Goal: Task Accomplishment & Management: Manage account settings

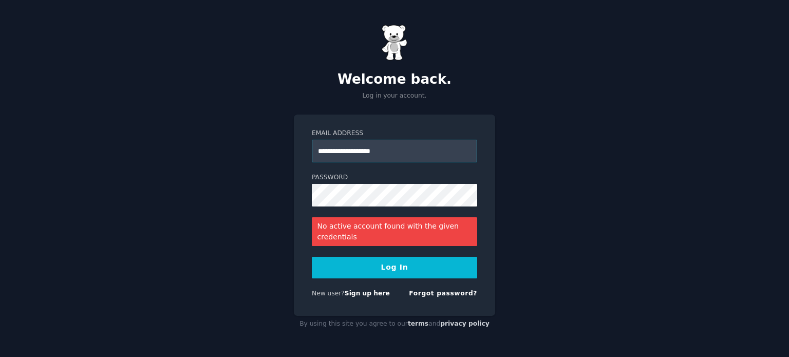
click at [351, 150] on input "**********" at bounding box center [394, 151] width 165 height 23
type input "**********"
click at [393, 275] on button "Log In" at bounding box center [394, 268] width 165 height 22
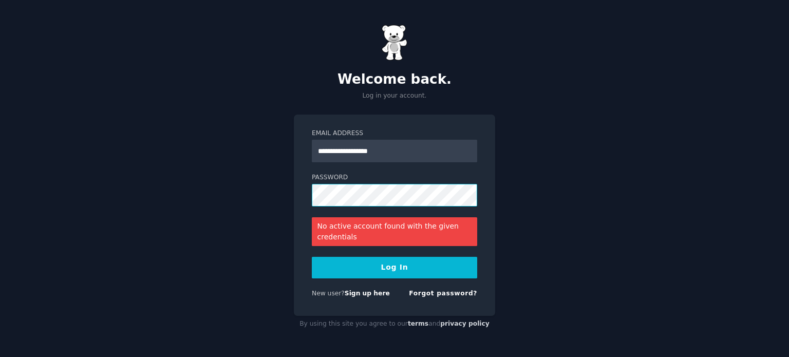
click at [312, 257] on button "Log In" at bounding box center [394, 268] width 165 height 22
click at [424, 290] on link "Forgot password?" at bounding box center [443, 293] width 68 height 7
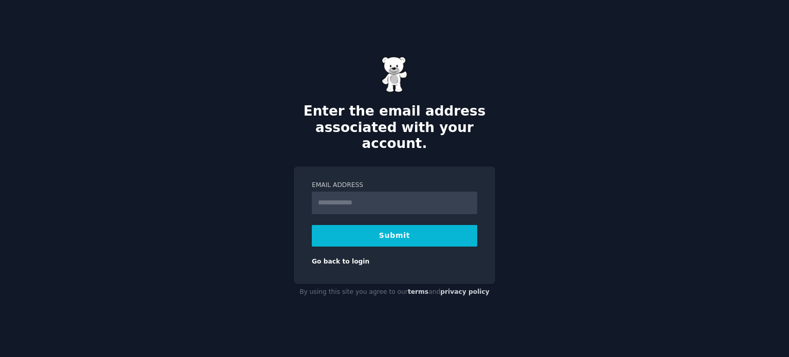
click at [388, 193] on input "Email Address" at bounding box center [394, 203] width 165 height 23
click at [343, 194] on input "Email Address" at bounding box center [394, 203] width 165 height 23
type input "**********"
click at [372, 229] on button "Submit" at bounding box center [394, 236] width 165 height 22
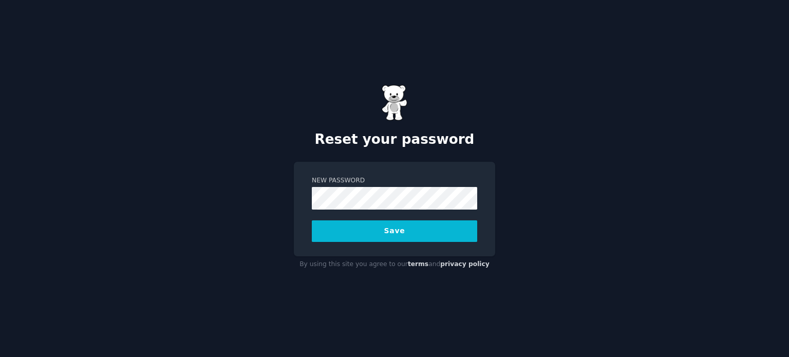
click at [312, 220] on button "Save" at bounding box center [394, 231] width 165 height 22
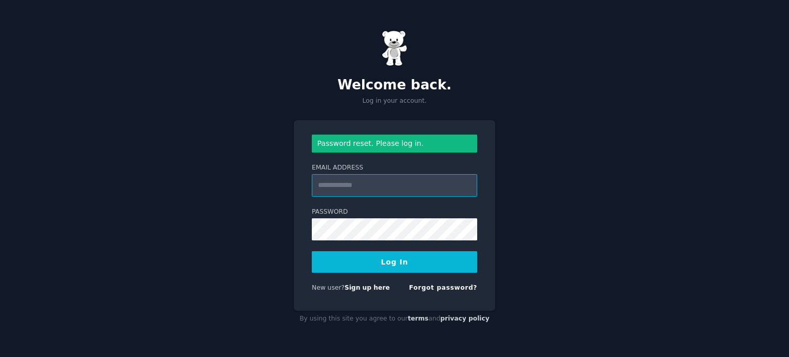
click at [395, 191] on input "Email Address" at bounding box center [394, 185] width 165 height 23
type input "**********"
click at [312, 251] on button "Log In" at bounding box center [394, 262] width 165 height 22
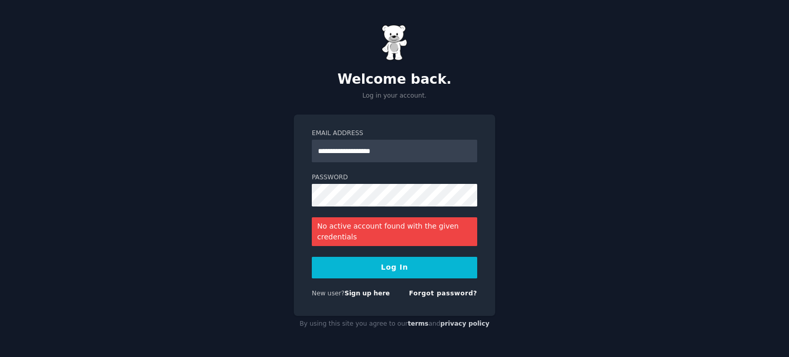
click at [330, 252] on form "**********" at bounding box center [394, 215] width 165 height 173
click at [333, 265] on button "Log In" at bounding box center [394, 268] width 165 height 22
click at [340, 273] on button "Log In" at bounding box center [394, 268] width 165 height 22
click at [351, 293] on link "Sign up here" at bounding box center [367, 293] width 45 height 7
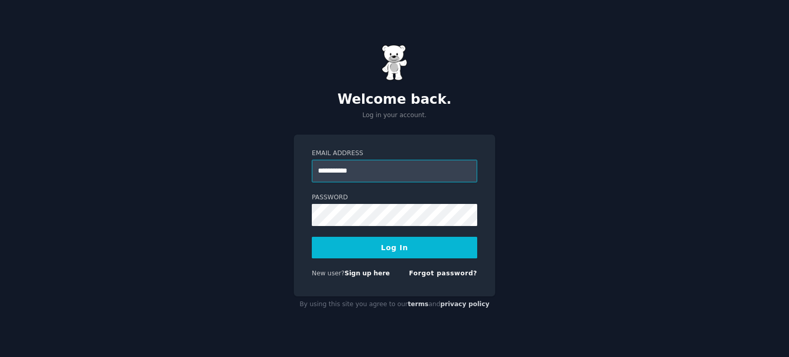
click at [346, 171] on input "**********" at bounding box center [394, 171] width 165 height 23
click at [360, 173] on input "**********" at bounding box center [394, 171] width 165 height 23
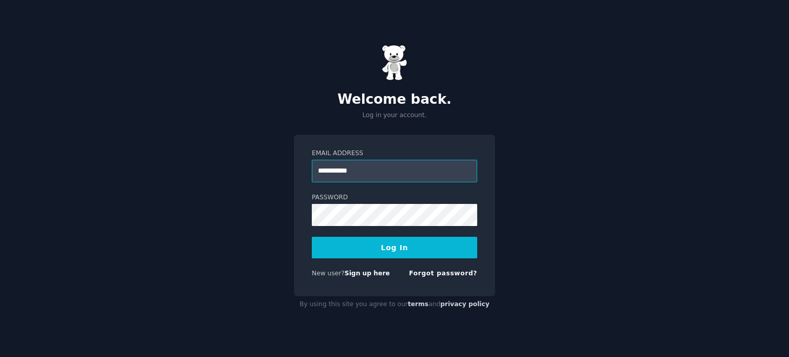
click at [360, 173] on input "**********" at bounding box center [394, 171] width 165 height 23
type input "**********"
click at [339, 247] on button "Log In" at bounding box center [394, 248] width 165 height 22
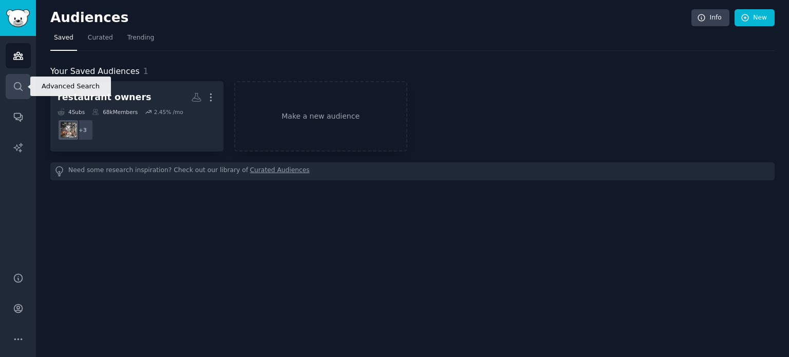
click at [24, 84] on link "Search" at bounding box center [18, 86] width 25 height 25
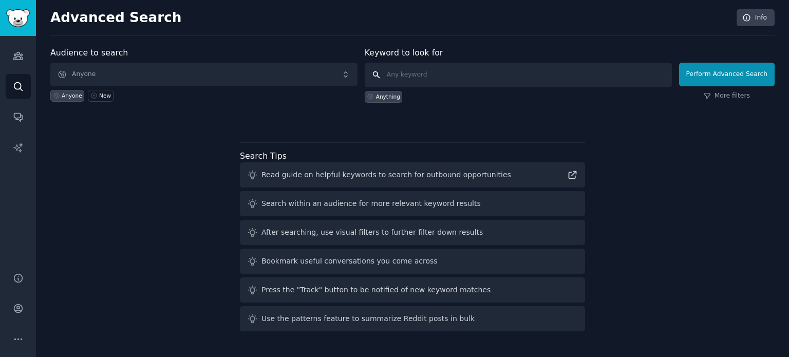
click at [405, 80] on input "text" at bounding box center [518, 75] width 307 height 25
click at [21, 60] on icon "Sidebar" at bounding box center [18, 55] width 11 height 11
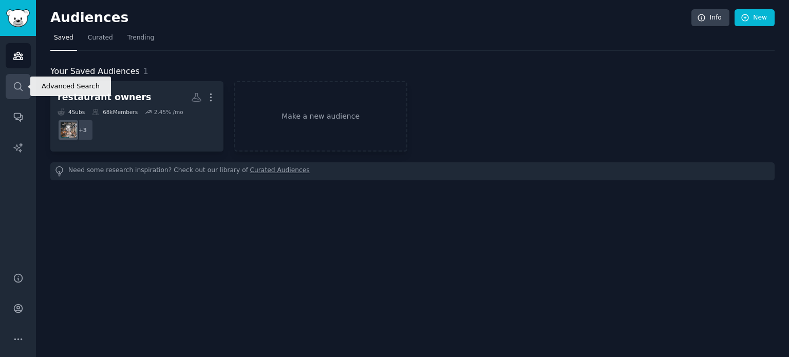
click at [14, 74] on link "Search" at bounding box center [18, 86] width 25 height 25
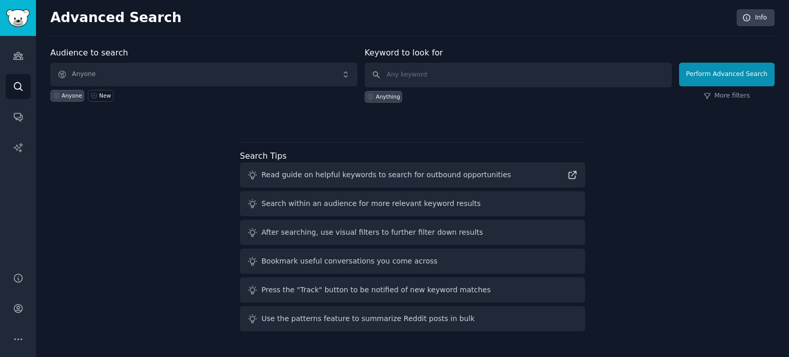
click at [98, 61] on div "Audience to search Anyone Anyone New" at bounding box center [203, 75] width 307 height 56
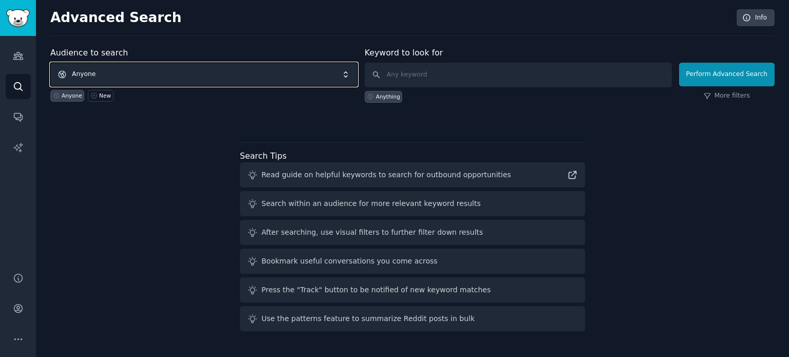
click at [103, 67] on span "Anyone" at bounding box center [203, 75] width 307 height 24
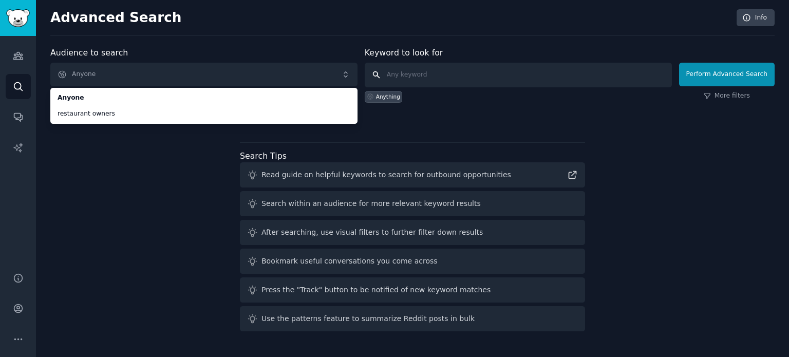
click at [410, 74] on input "text" at bounding box center [518, 75] width 307 height 25
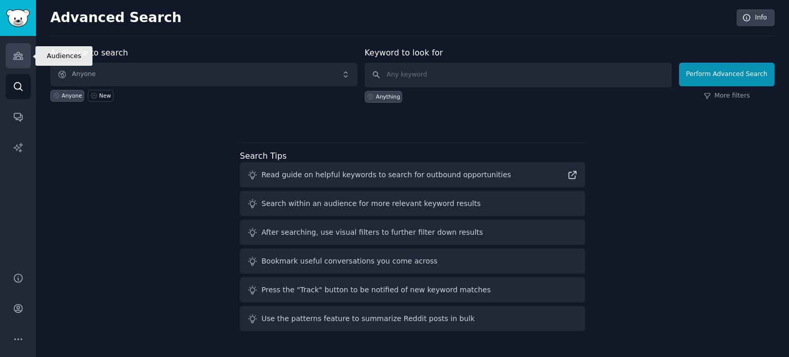
click at [13, 58] on icon "Sidebar" at bounding box center [17, 55] width 9 height 7
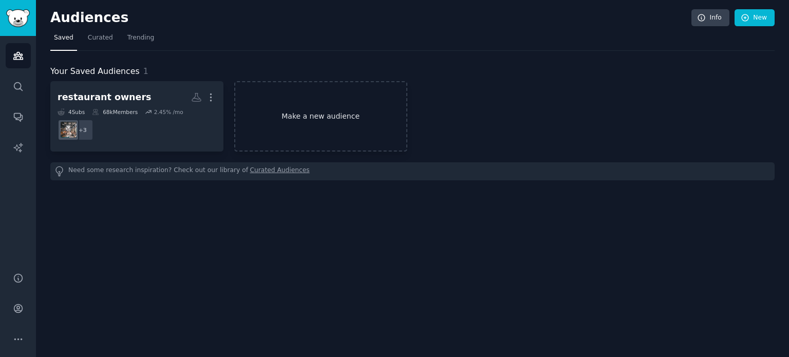
click at [325, 104] on link "Make a new audience" at bounding box center [320, 116] width 173 height 70
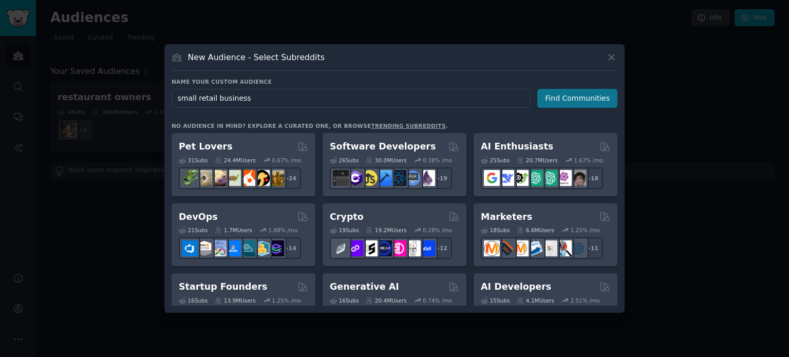
type input "small retail business"
click at [564, 104] on button "Find Communities" at bounding box center [577, 98] width 80 height 19
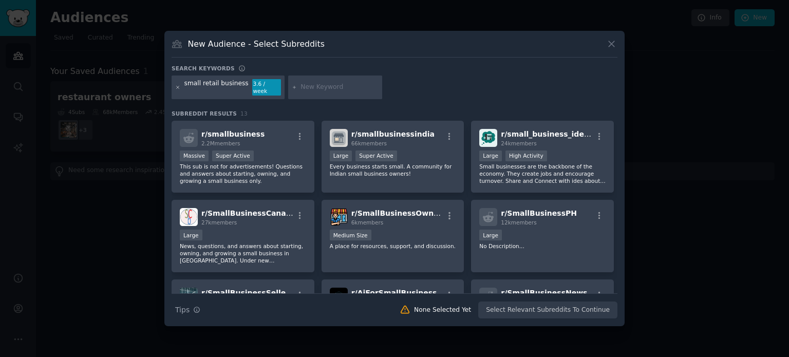
click at [175, 88] on icon at bounding box center [178, 88] width 6 height 6
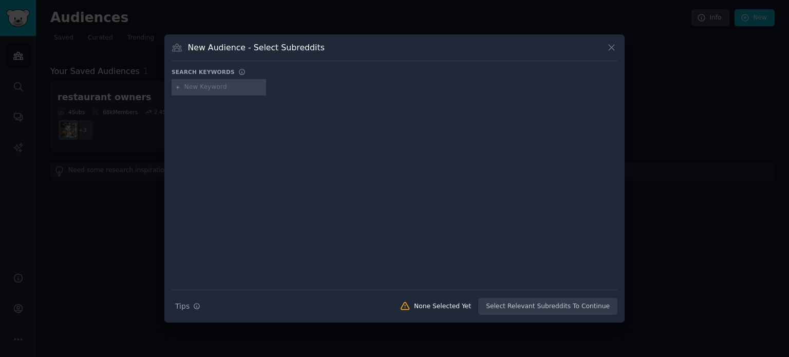
click at [225, 83] on input "text" at bounding box center [223, 87] width 78 height 9
type input "retail business"
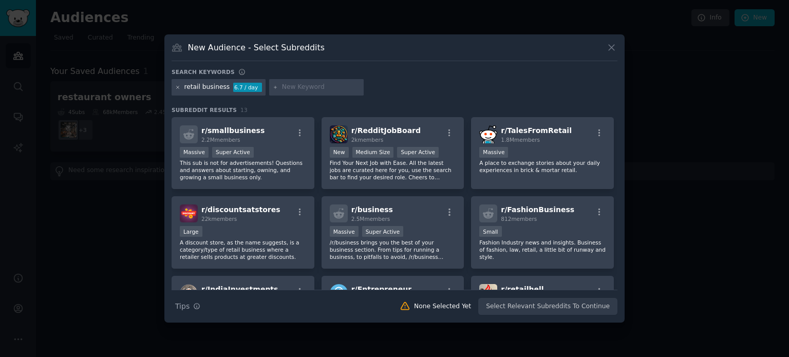
click at [178, 86] on icon at bounding box center [178, 88] width 6 height 6
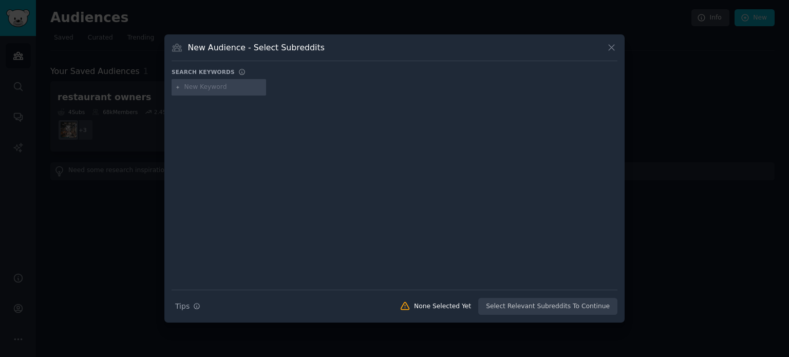
click at [216, 88] on input "text" at bounding box center [223, 87] width 78 height 9
type input "retail"
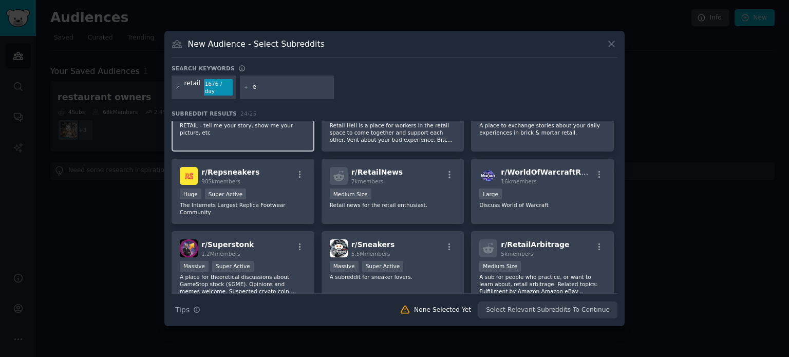
scroll to position [43, 0]
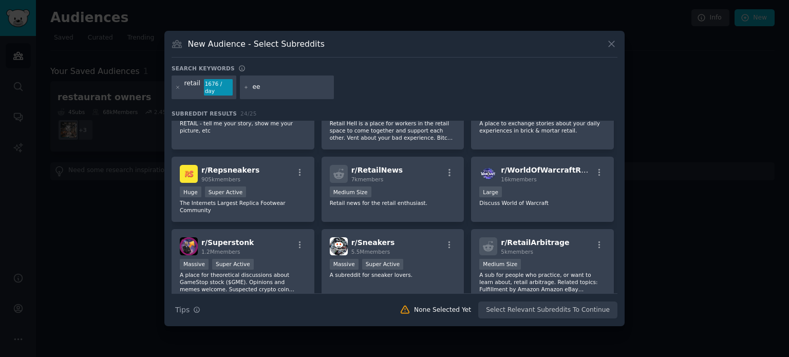
type input "e"
click at [179, 88] on icon at bounding box center [178, 88] width 6 height 6
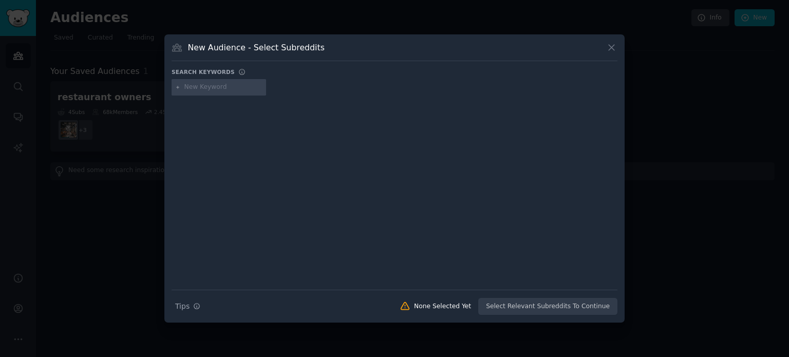
click at [605, 48] on div "New Audience - Select Subreddits" at bounding box center [395, 52] width 446 height 20
click at [610, 46] on icon at bounding box center [611, 47] width 11 height 11
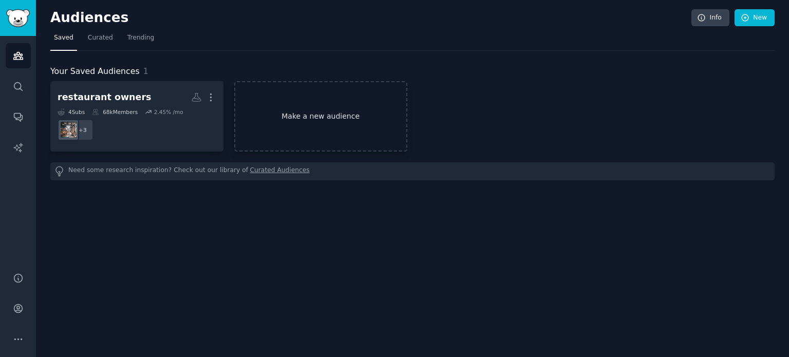
click at [284, 109] on link "Make a new audience" at bounding box center [320, 116] width 173 height 70
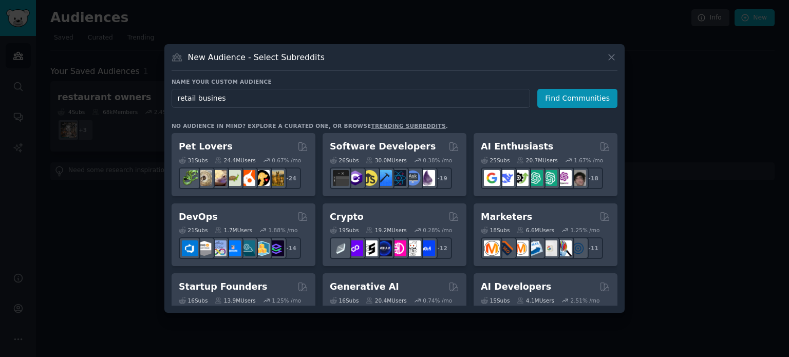
type input "retail business"
click button "Find Communities" at bounding box center [577, 98] width 80 height 19
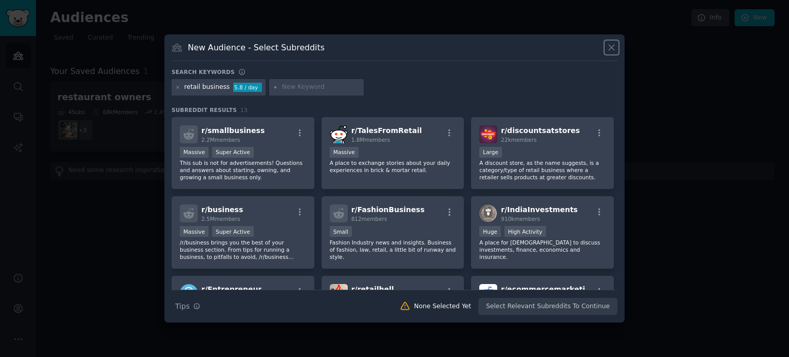
click at [608, 42] on icon at bounding box center [611, 47] width 11 height 11
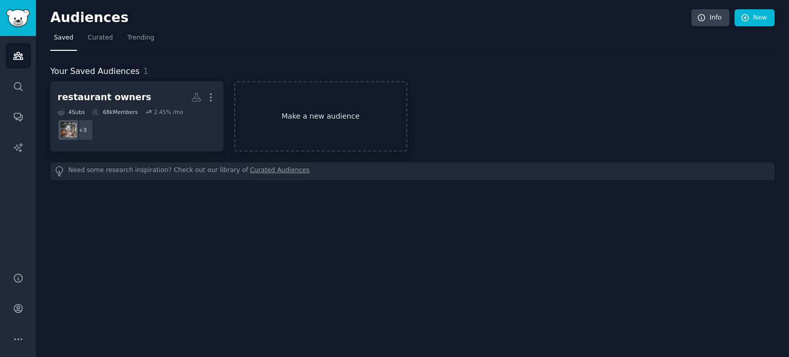
click at [376, 116] on link "Make a new audience" at bounding box center [320, 116] width 173 height 70
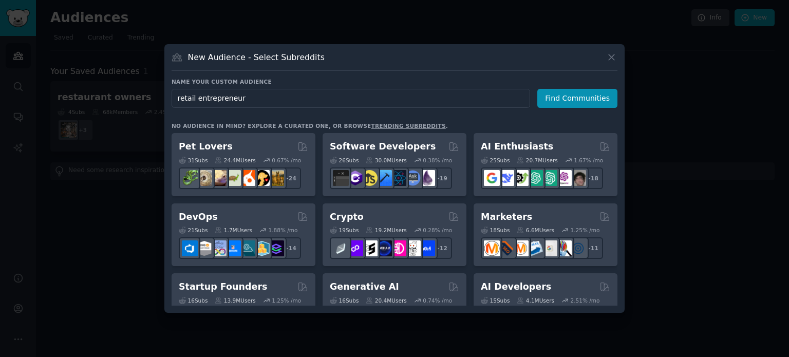
type input "retail entrepreneurs"
click button "Find Communities" at bounding box center [577, 98] width 80 height 19
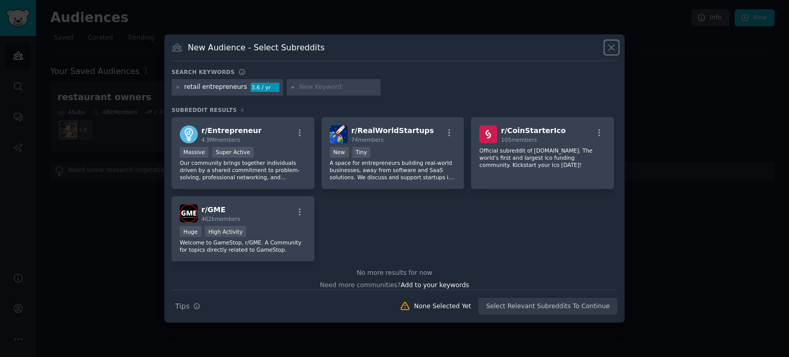
click at [615, 53] on icon at bounding box center [611, 47] width 11 height 11
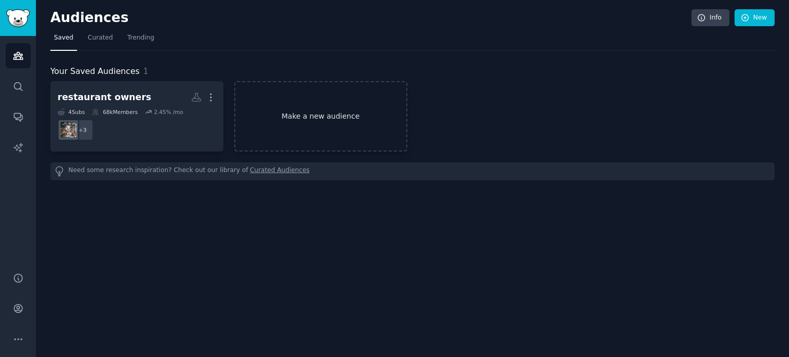
click at [326, 117] on link "Make a new audience" at bounding box center [320, 116] width 173 height 70
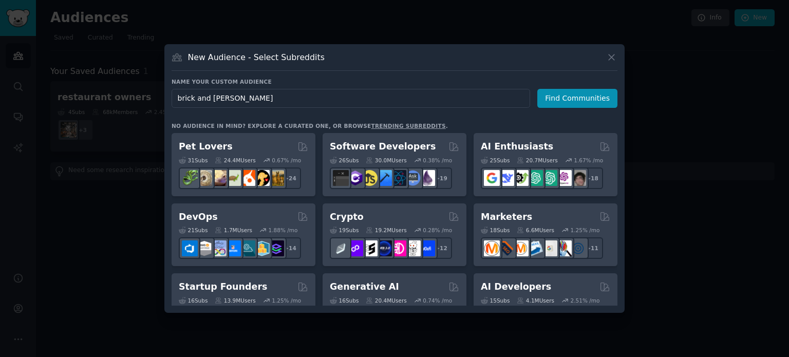
type input "brick and mirtar"
click button "Find Communities" at bounding box center [577, 98] width 80 height 19
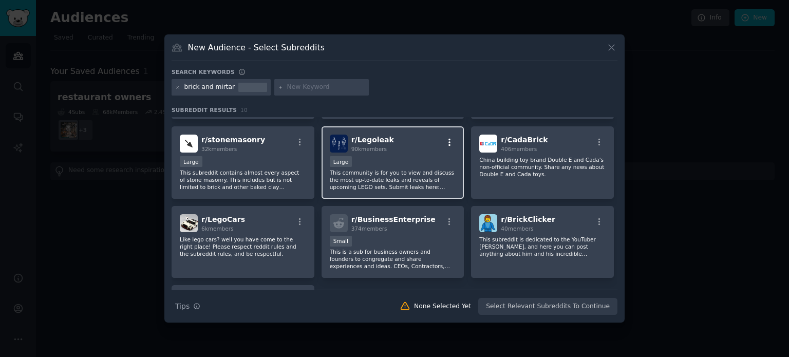
scroll to position [71, 0]
click at [446, 213] on div "r/ BusinessEnterprise 374 members" at bounding box center [393, 222] width 126 height 18
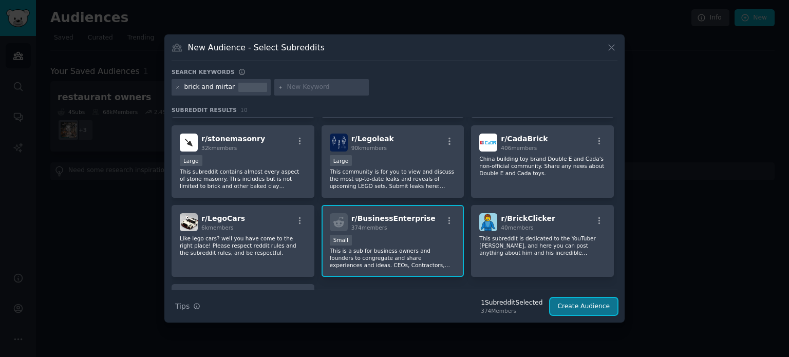
click at [588, 313] on button "Create Audience" at bounding box center [584, 306] width 68 height 17
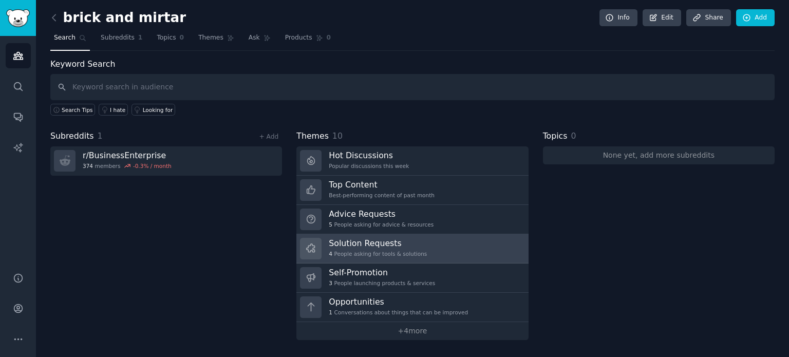
click at [419, 240] on link "Solution Requests 4 People asking for tools & solutions" at bounding box center [412, 248] width 232 height 29
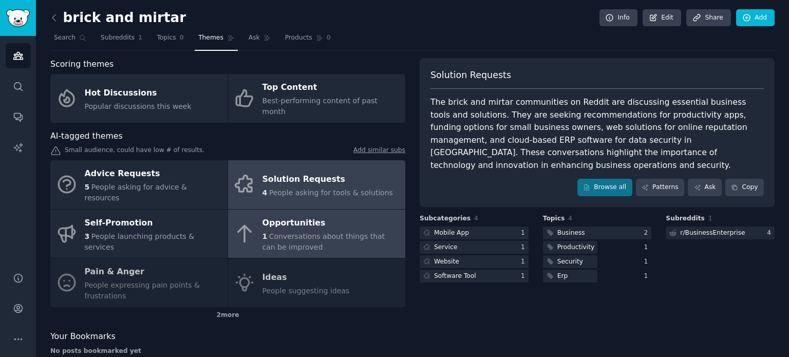
click at [321, 232] on span "Conversations about things that can be improved" at bounding box center [324, 241] width 123 height 19
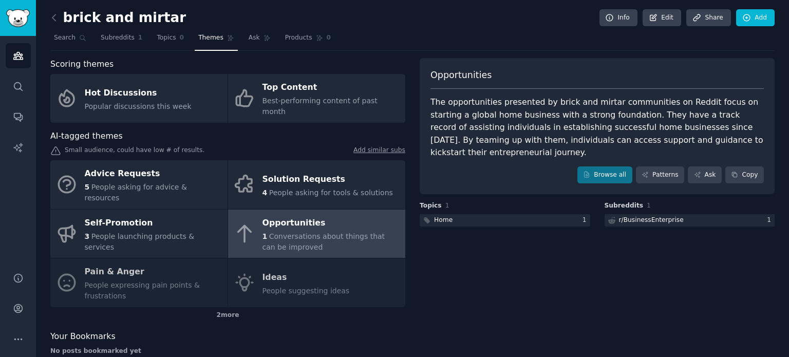
click at [181, 256] on div "Advice Requests 5 People asking for advice & resources Solution Requests 4 Peop…" at bounding box center [227, 233] width 355 height 147
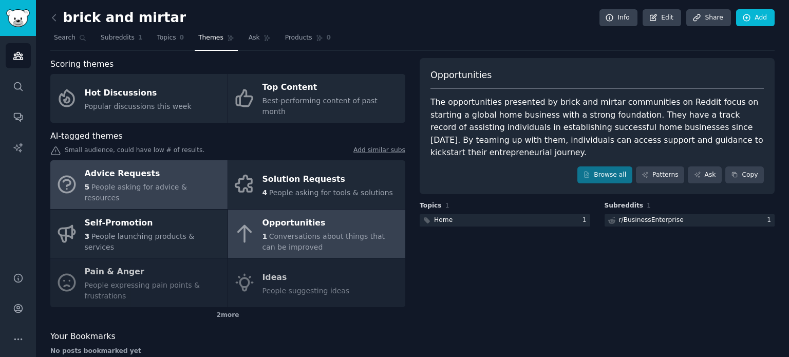
click at [169, 183] on span "People asking for advice & resources" at bounding box center [136, 192] width 102 height 19
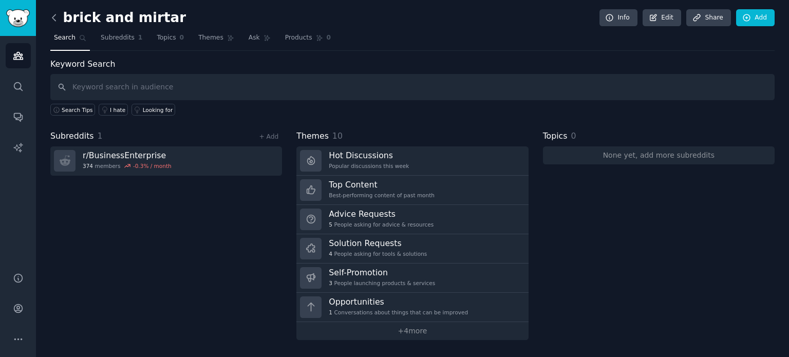
click at [51, 14] on icon at bounding box center [54, 17] width 11 height 11
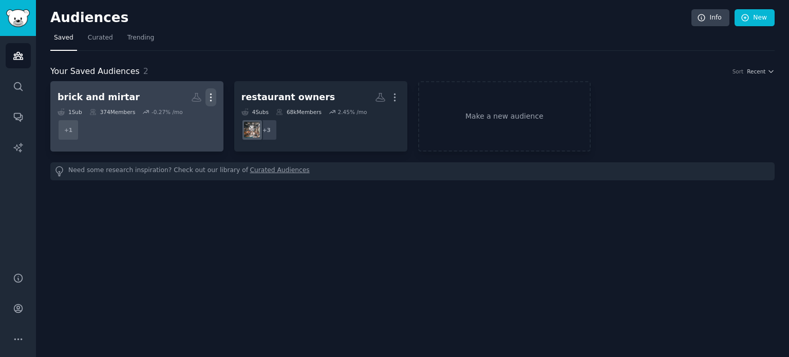
click at [208, 100] on icon "button" at bounding box center [211, 97] width 11 height 11
click at [183, 124] on div "Delete" at bounding box center [175, 119] width 49 height 22
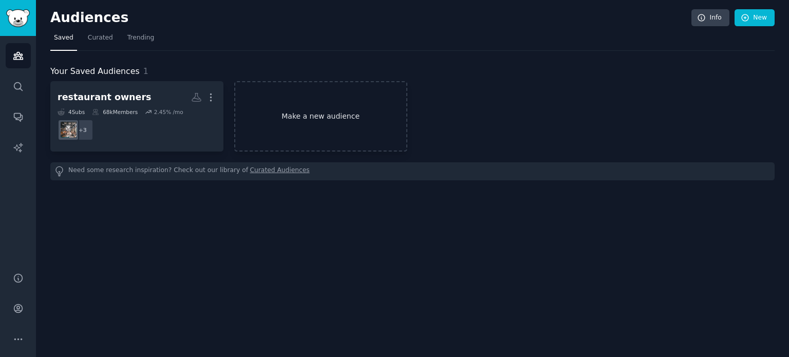
click at [340, 114] on link "Make a new audience" at bounding box center [320, 116] width 173 height 70
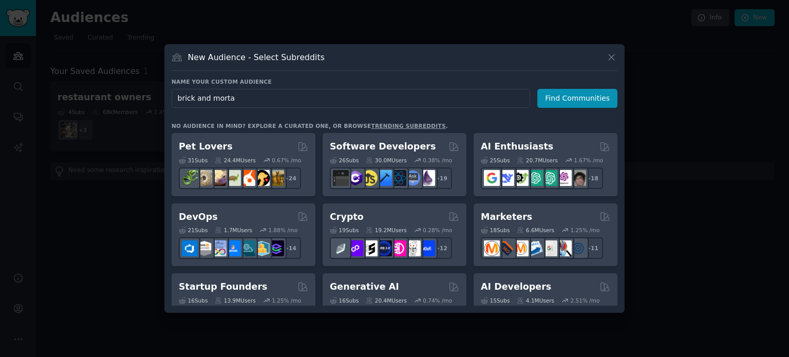
type input "brick and mortar"
click button "Find Communities" at bounding box center [577, 98] width 80 height 19
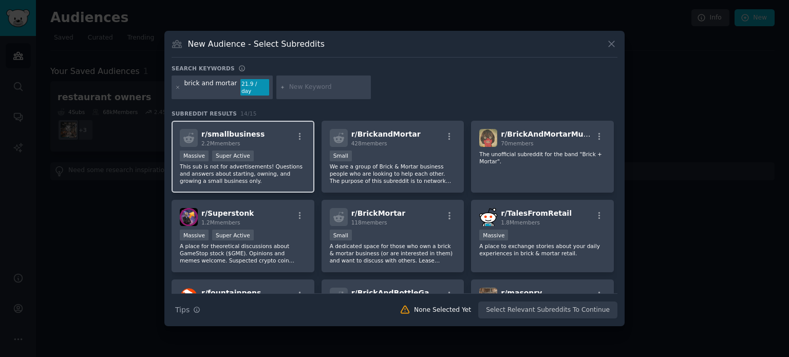
click at [268, 170] on p "This sub is not for advertisements! Questions and answers about starting, ownin…" at bounding box center [243, 174] width 126 height 22
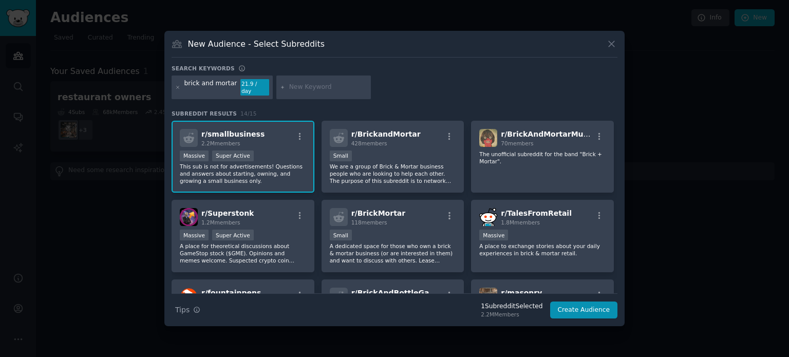
click at [268, 170] on p "This sub is not for advertisements! Questions and answers about starting, ownin…" at bounding box center [243, 174] width 126 height 22
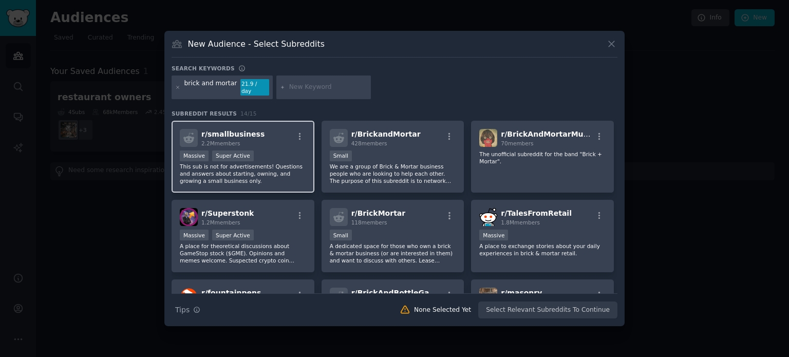
click at [268, 170] on p "This sub is not for advertisements! Questions and answers about starting, ownin…" at bounding box center [243, 174] width 126 height 22
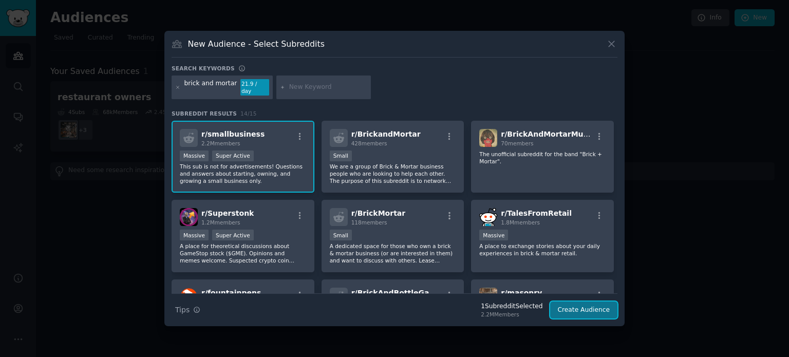
click at [571, 306] on button "Create Audience" at bounding box center [584, 310] width 68 height 17
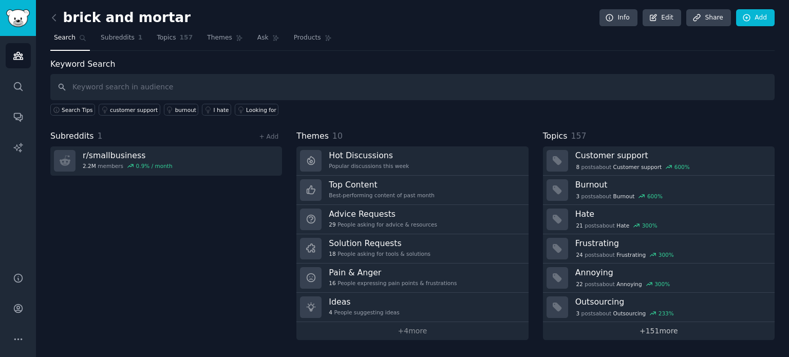
click at [608, 328] on link "+ 151 more" at bounding box center [659, 331] width 232 height 18
click at [429, 330] on link "+ 4 more" at bounding box center [412, 331] width 232 height 18
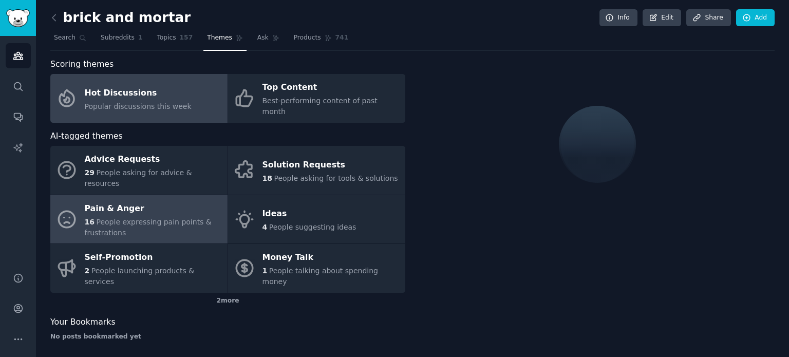
click at [165, 218] on span "People expressing pain points & frustrations" at bounding box center [148, 227] width 127 height 19
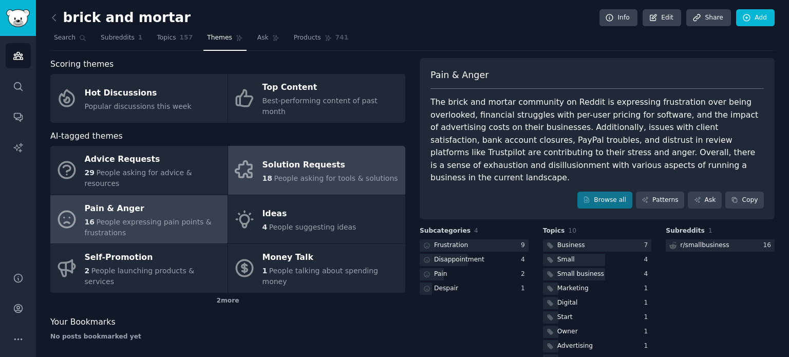
click at [263, 157] on div "Solution Requests" at bounding box center [331, 165] width 136 height 16
